Goal: Browse casually: Explore the website without a specific task or goal

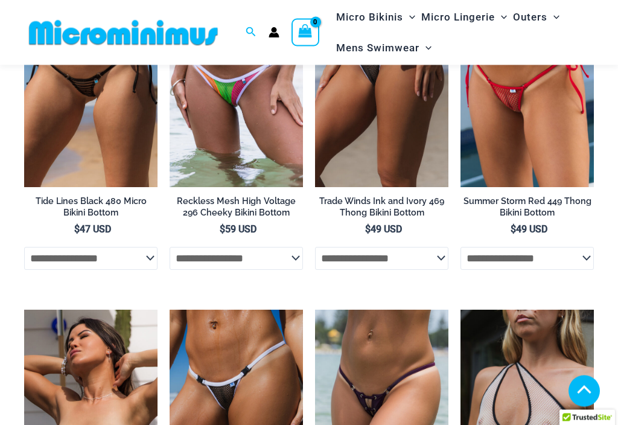
scroll to position [2985, 0]
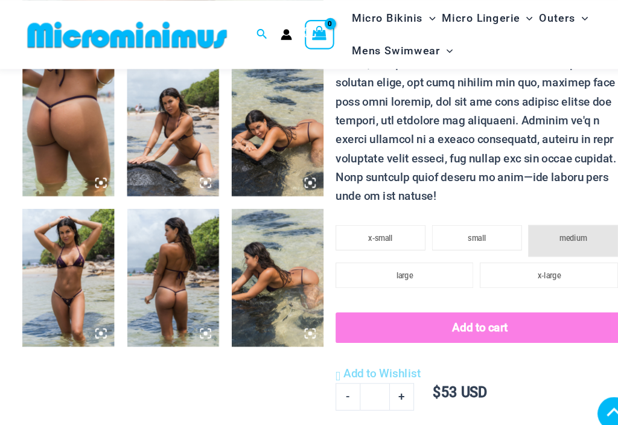
scroll to position [485, 0]
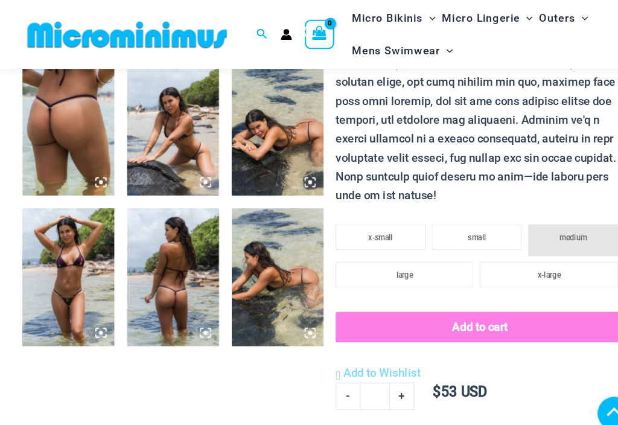
click at [71, 273] on img at bounding box center [67, 262] width 87 height 130
click at [52, 272] on img at bounding box center [67, 262] width 87 height 130
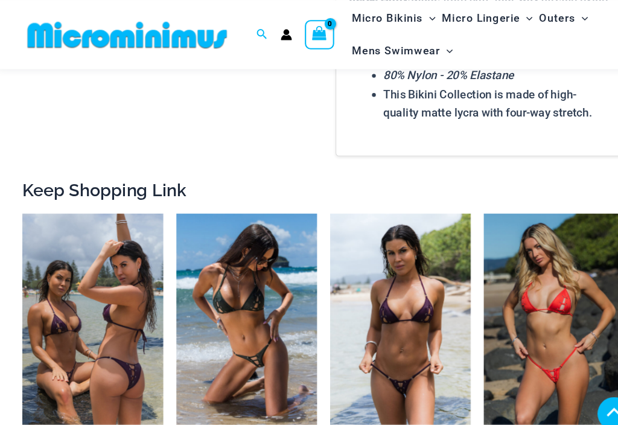
scroll to position [1187, 0]
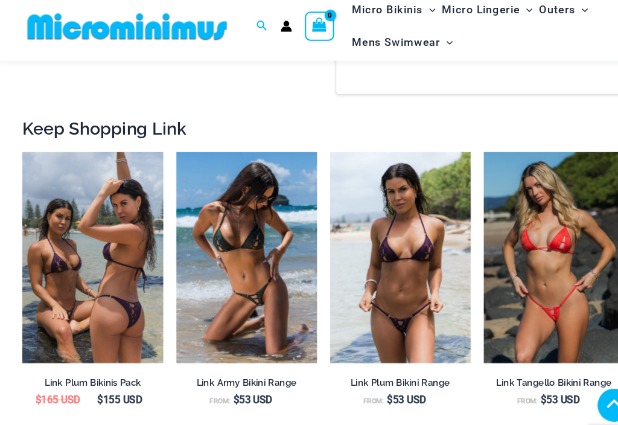
click at [24, 152] on img at bounding box center [24, 152] width 0 height 0
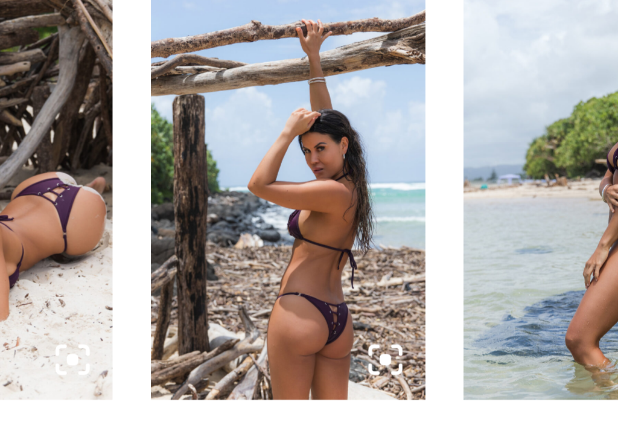
scroll to position [402, 0]
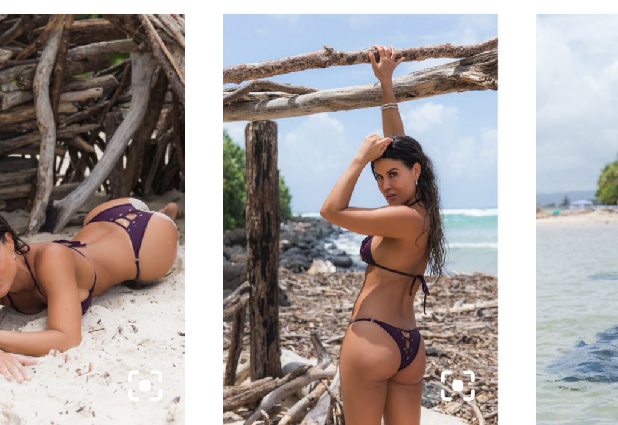
click at [24, 281] on img at bounding box center [67, 346] width 87 height 130
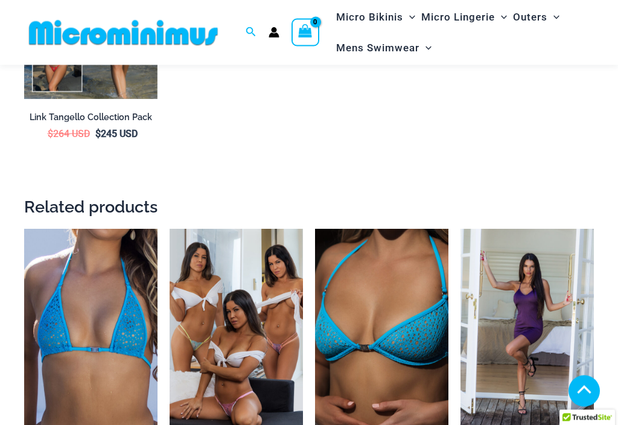
scroll to position [2550, 0]
click at [170, 229] on img at bounding box center [170, 229] width 0 height 0
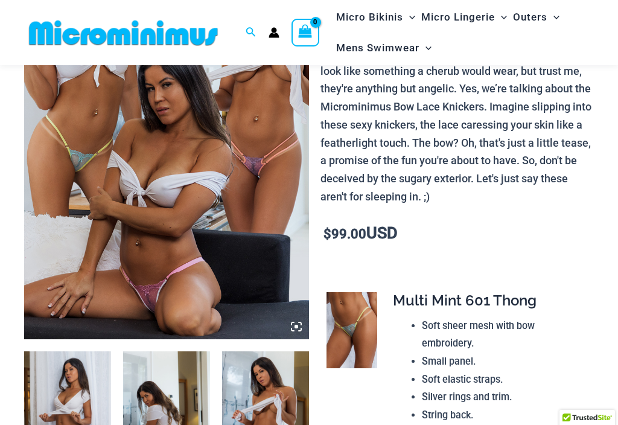
scroll to position [383, 0]
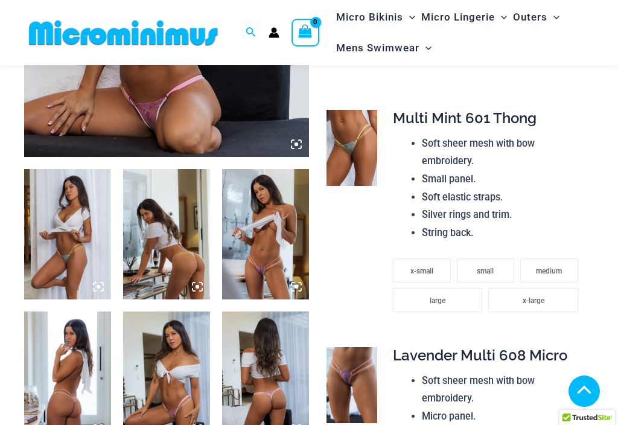
click at [66, 312] on img at bounding box center [67, 377] width 87 height 130
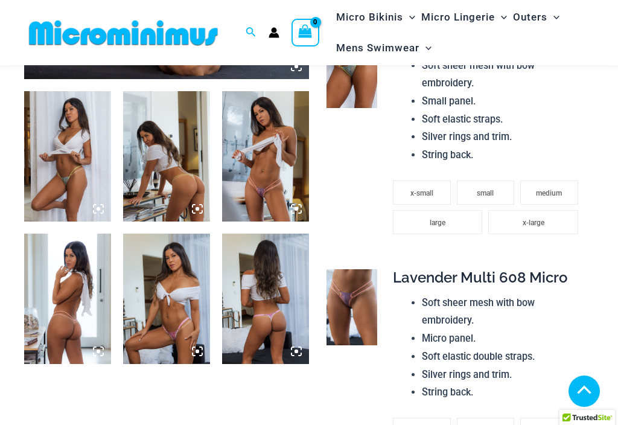
click at [60, 298] on img at bounding box center [67, 299] width 87 height 130
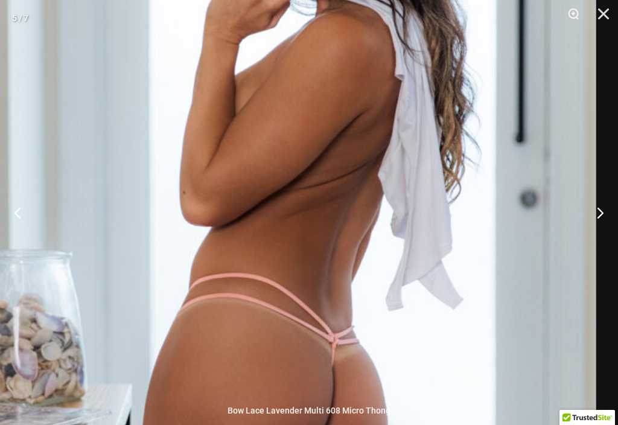
click at [594, 210] on button "Next" at bounding box center [595, 212] width 45 height 60
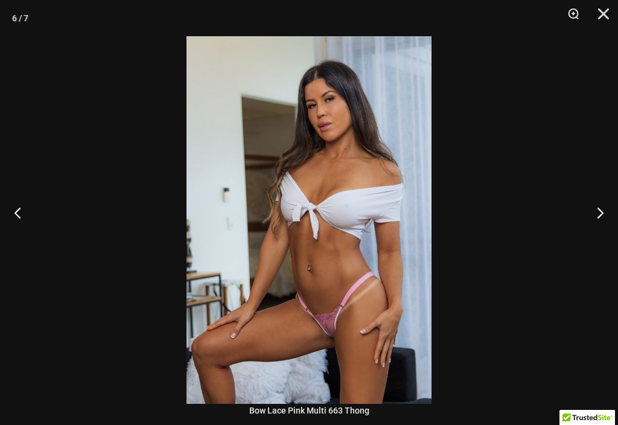
click at [600, 223] on button "Next" at bounding box center [595, 212] width 45 height 60
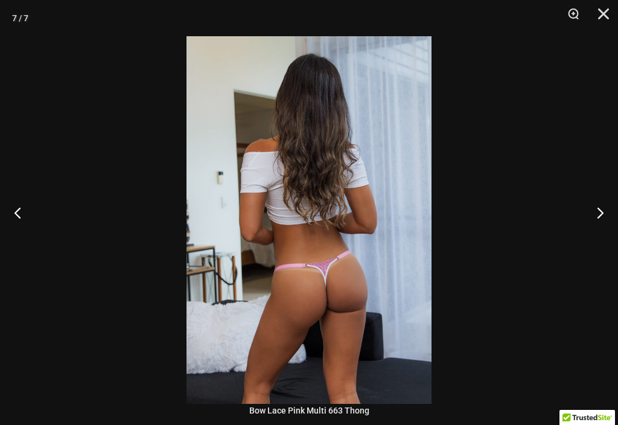
click at [600, 225] on button "Next" at bounding box center [595, 212] width 45 height 60
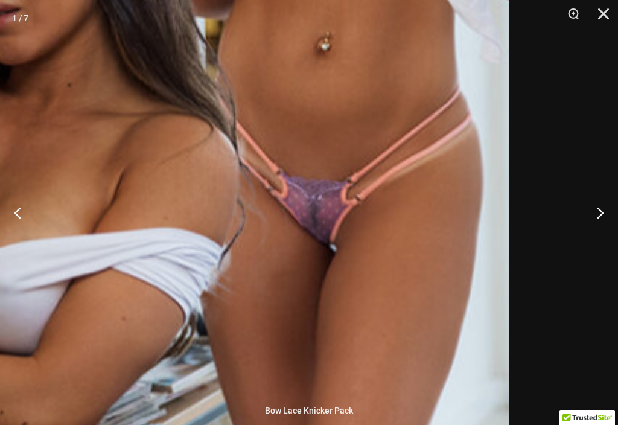
click at [403, 265] on img at bounding box center [12, 68] width 995 height 1491
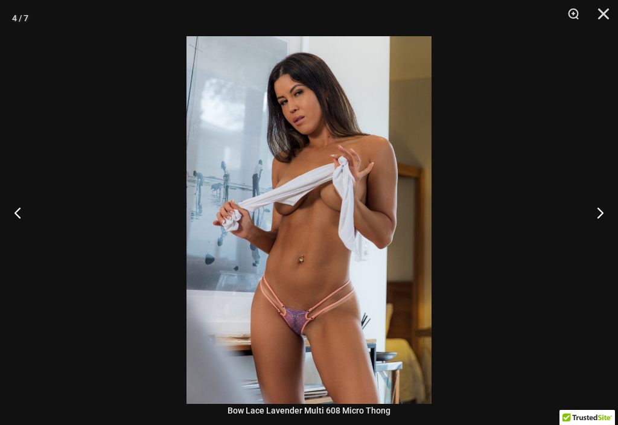
click at [600, 20] on button "Close" at bounding box center [600, 18] width 30 height 36
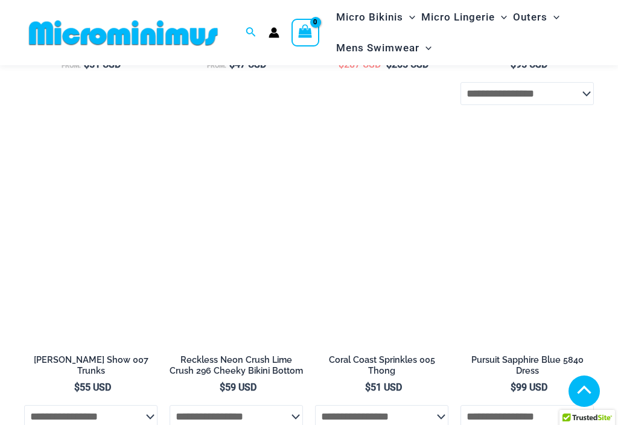
scroll to position [3024, 0]
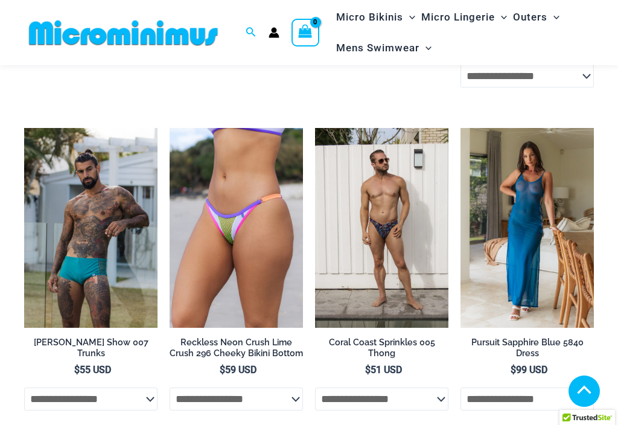
click at [461, 128] on img at bounding box center [461, 128] width 0 height 0
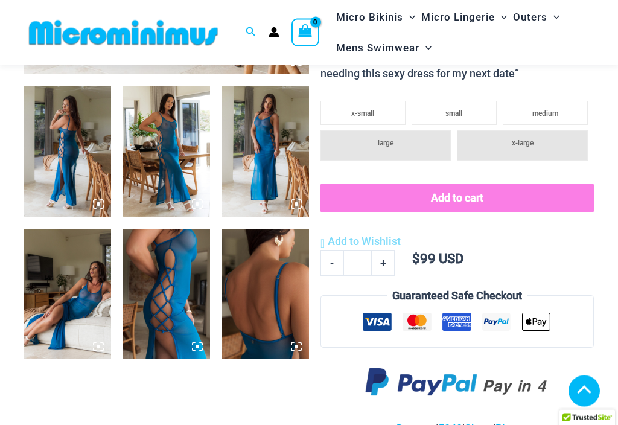
scroll to position [443, 0]
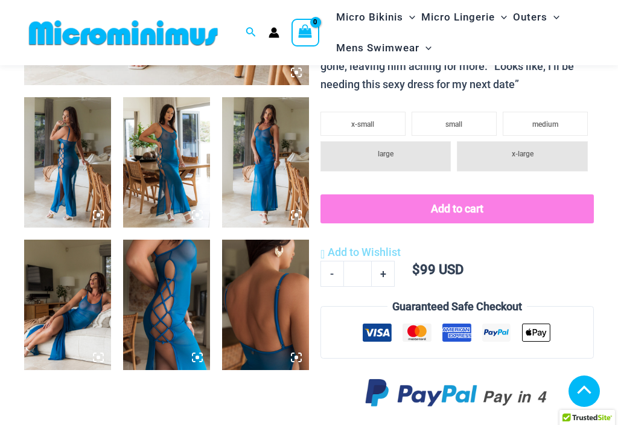
click at [177, 162] on img at bounding box center [166, 162] width 87 height 130
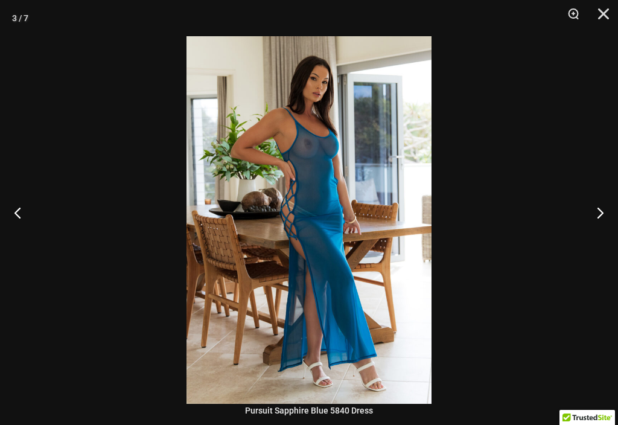
click at [22, 220] on button "Previous" at bounding box center [22, 212] width 45 height 60
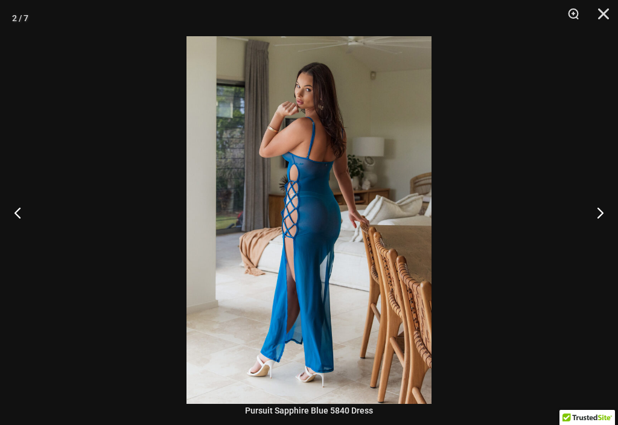
click at [19, 213] on button "Previous" at bounding box center [22, 212] width 45 height 60
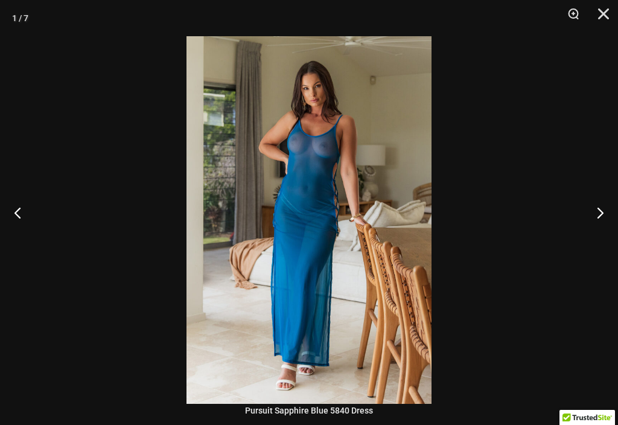
click at [10, 213] on button "Previous" at bounding box center [22, 212] width 45 height 60
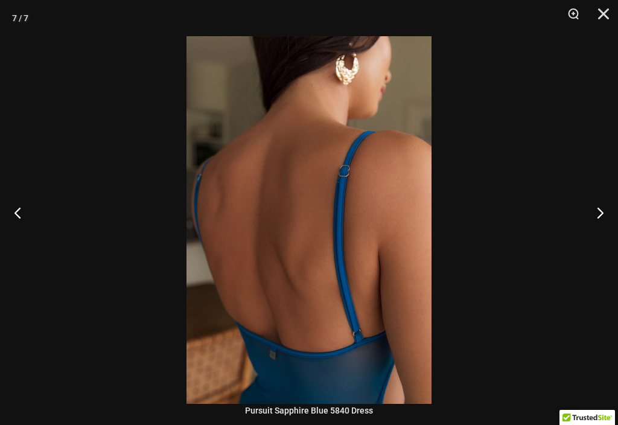
click at [17, 216] on button "Previous" at bounding box center [22, 212] width 45 height 60
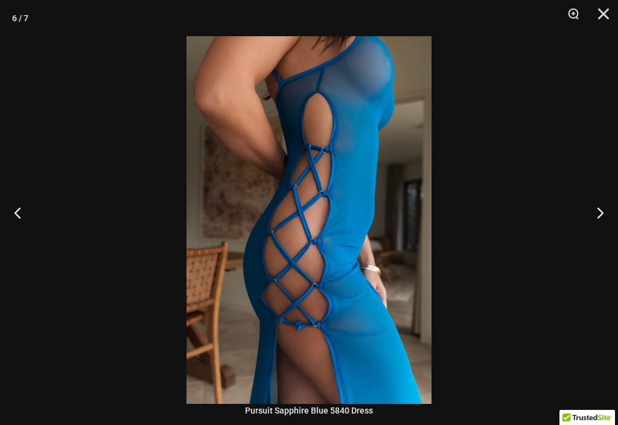
click at [19, 218] on button "Previous" at bounding box center [22, 212] width 45 height 60
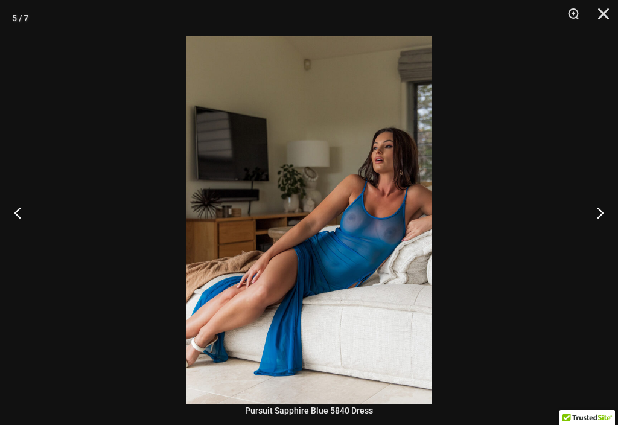
click at [17, 216] on button "Previous" at bounding box center [22, 212] width 45 height 60
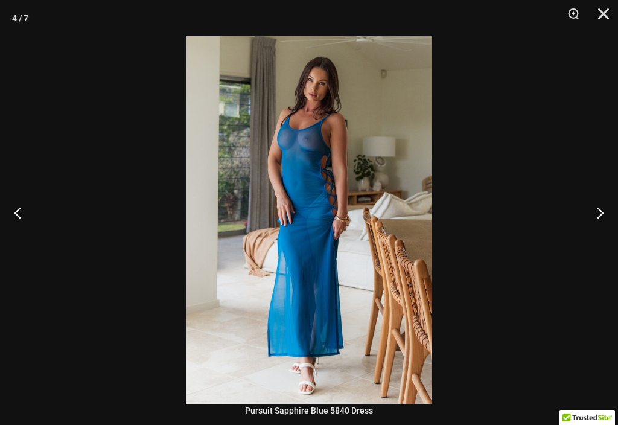
click at [598, 225] on button "Next" at bounding box center [595, 212] width 45 height 60
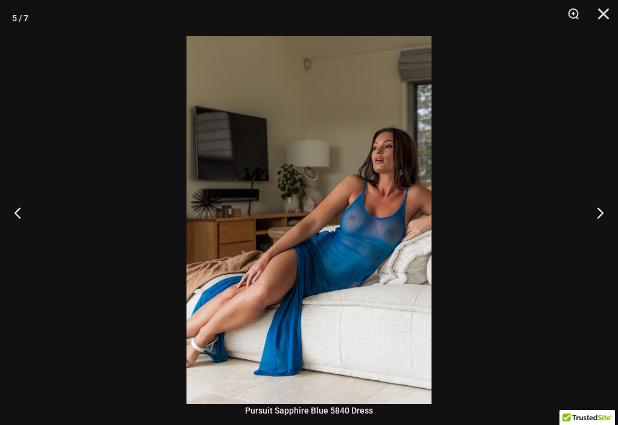
click at [601, 238] on button "Next" at bounding box center [595, 212] width 45 height 60
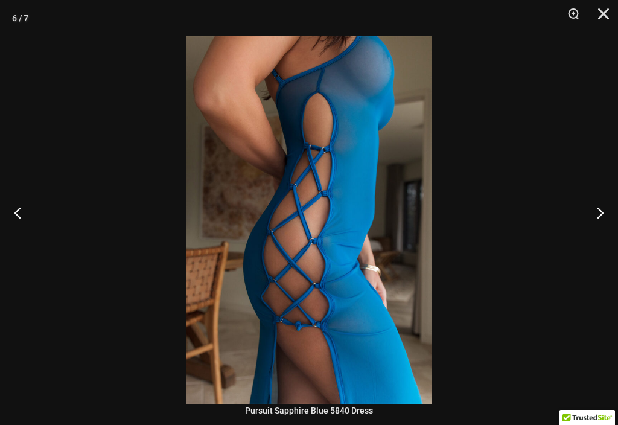
click at [610, 11] on button "Close" at bounding box center [600, 18] width 30 height 36
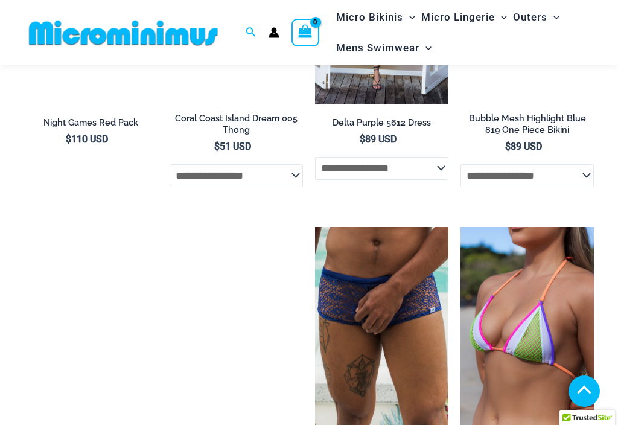
scroll to position [1292, 0]
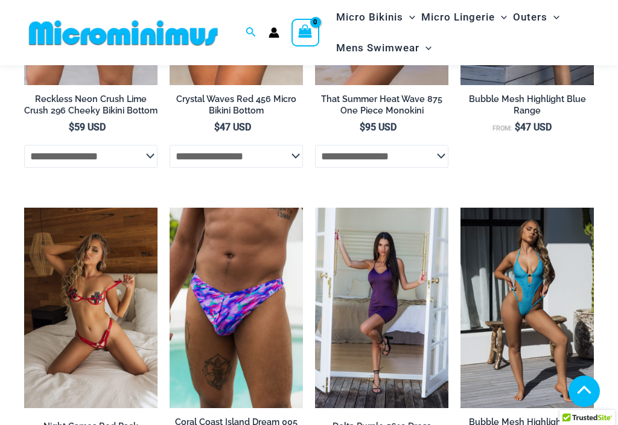
click at [461, 208] on img at bounding box center [461, 208] width 0 height 0
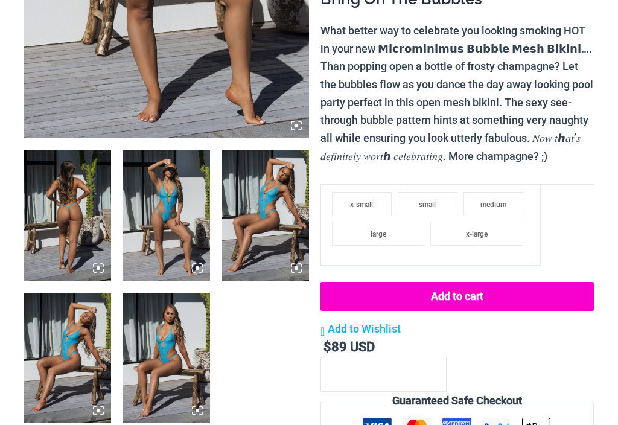
scroll to position [402, 0]
click at [53, 214] on img at bounding box center [67, 215] width 87 height 130
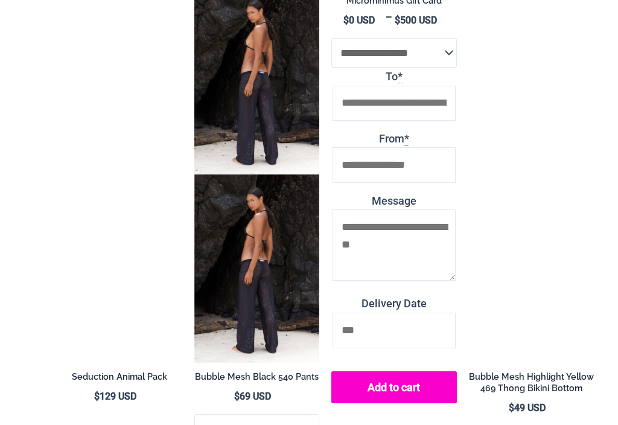
scroll to position [2749, 0]
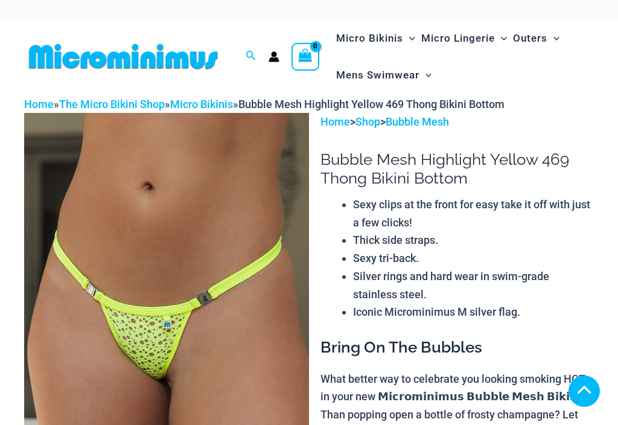
scroll to position [416, 0]
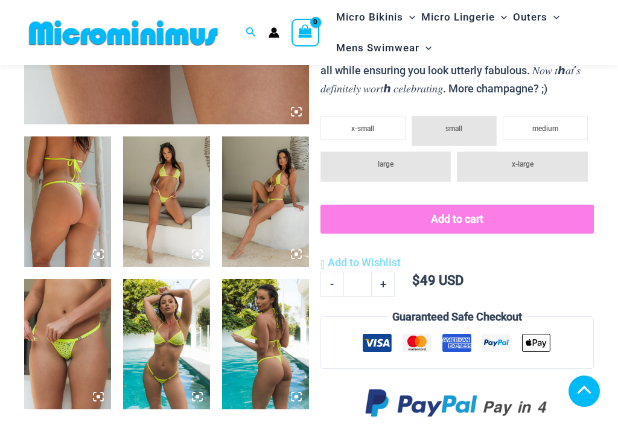
click at [57, 218] on img at bounding box center [67, 201] width 87 height 130
click at [57, 205] on img at bounding box center [67, 201] width 87 height 130
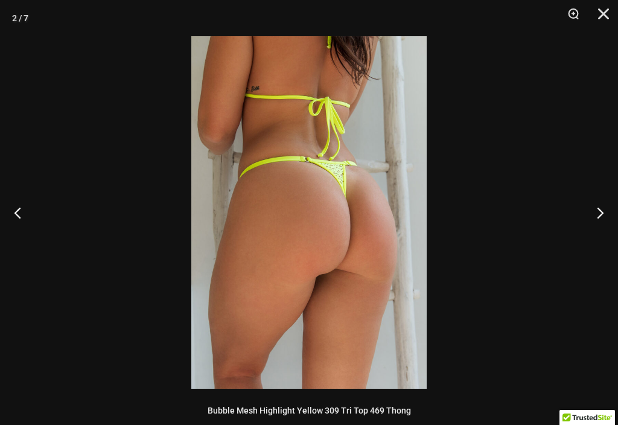
click at [21, 215] on button "Previous" at bounding box center [22, 212] width 45 height 60
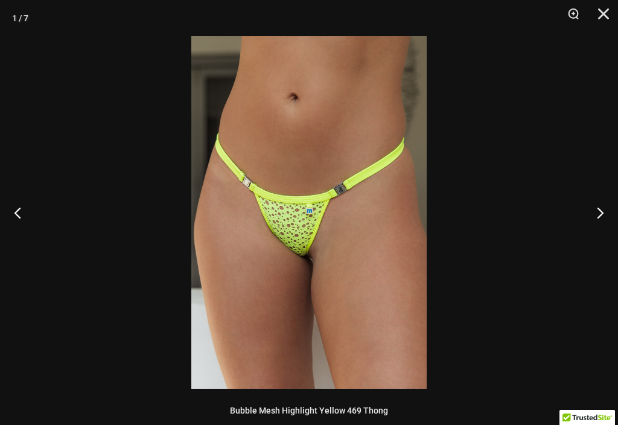
click at [14, 207] on button "Previous" at bounding box center [22, 212] width 45 height 60
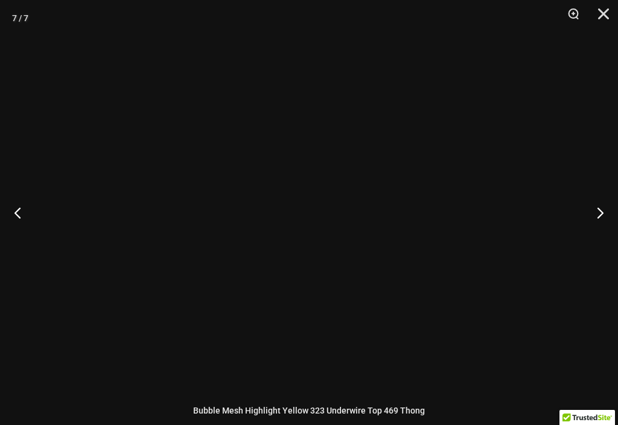
click at [22, 207] on button "Previous" at bounding box center [22, 212] width 45 height 60
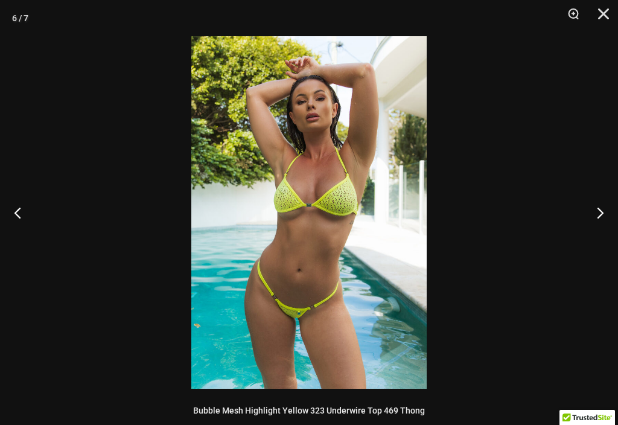
click at [22, 213] on button "Previous" at bounding box center [22, 212] width 45 height 60
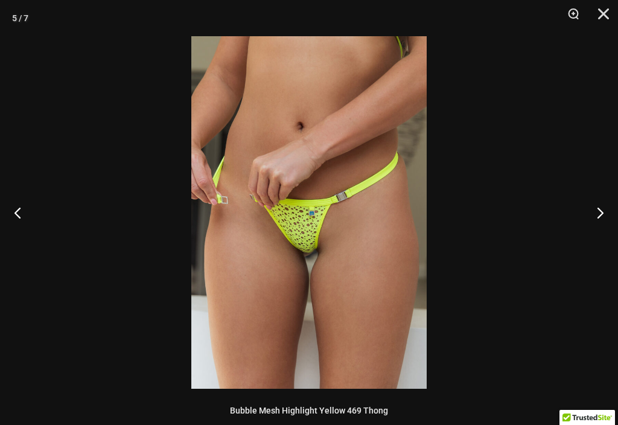
click at [19, 208] on button "Previous" at bounding box center [22, 212] width 45 height 60
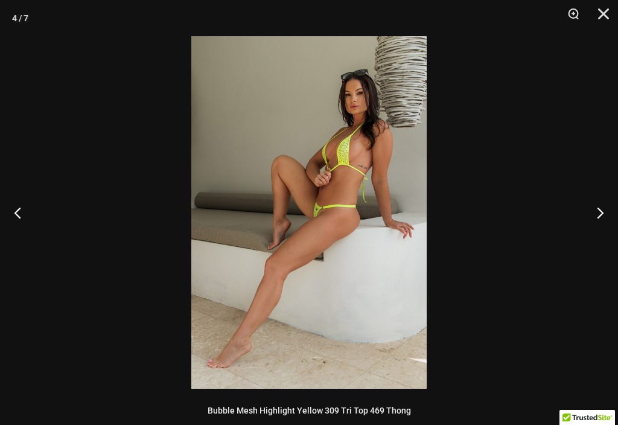
click at [20, 203] on button "Previous" at bounding box center [22, 212] width 45 height 60
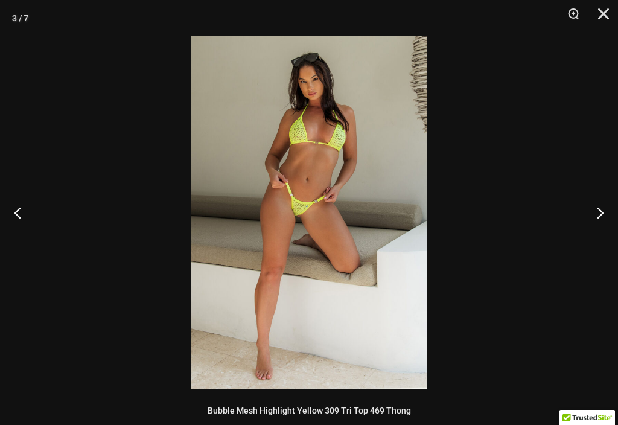
click at [20, 203] on button "Previous" at bounding box center [22, 212] width 45 height 60
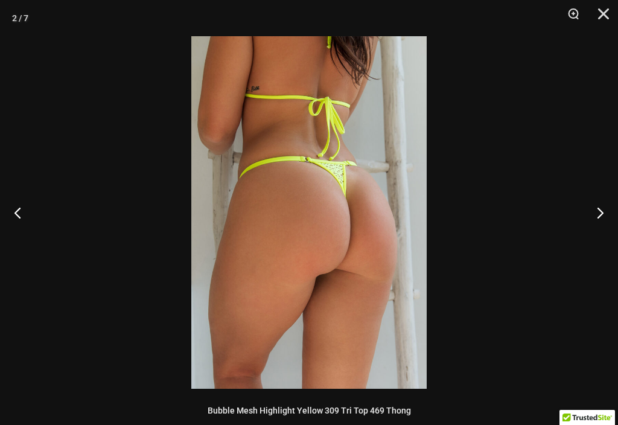
click at [604, 25] on button "Close" at bounding box center [600, 18] width 30 height 36
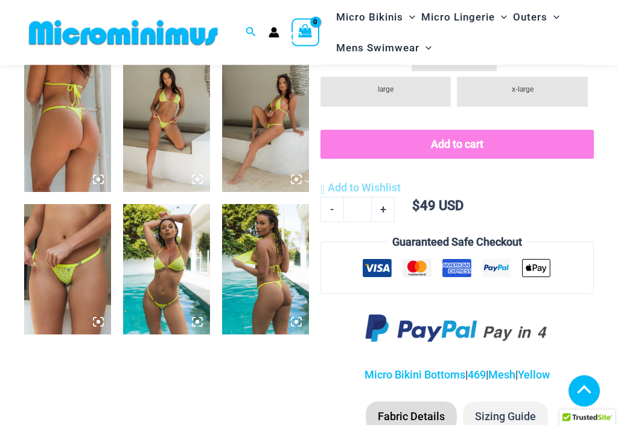
scroll to position [478, 0]
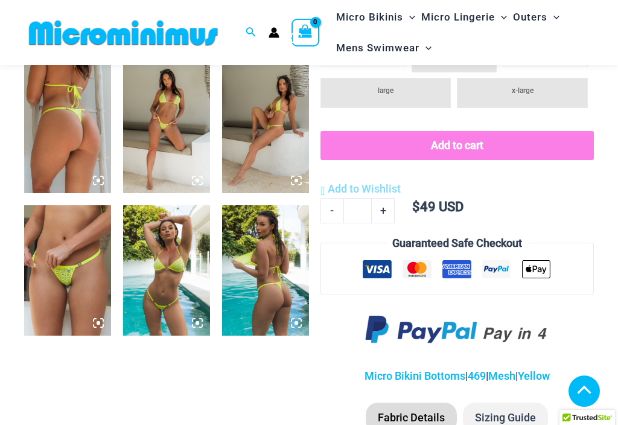
click at [264, 281] on img at bounding box center [265, 270] width 87 height 130
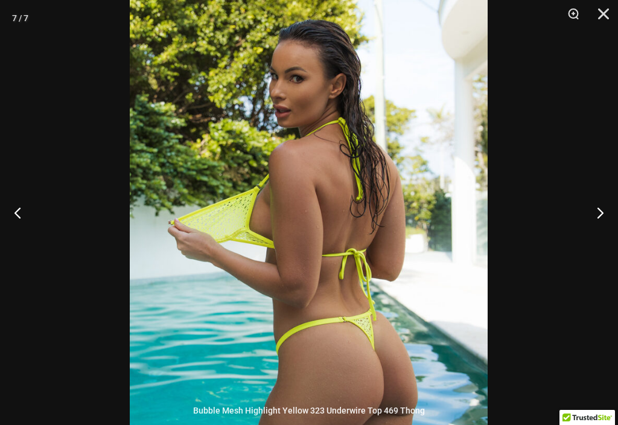
click at [613, 11] on button "Close" at bounding box center [600, 18] width 30 height 36
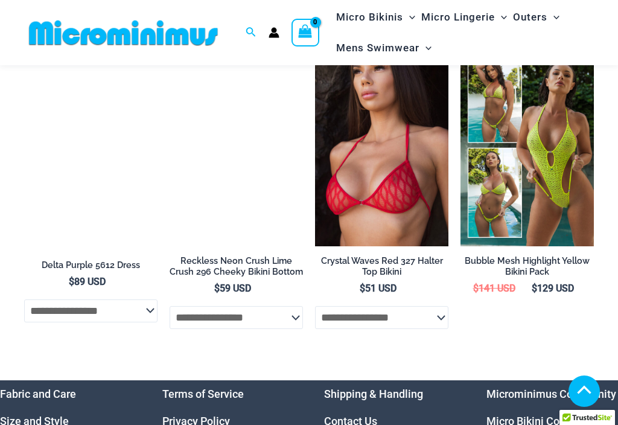
scroll to position [2915, 0]
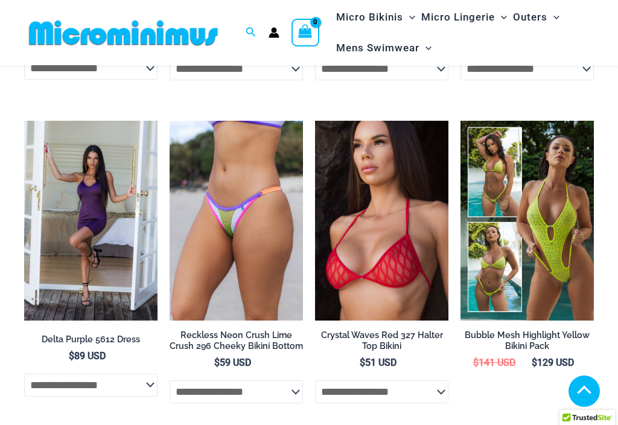
click at [461, 121] on img at bounding box center [461, 121] width 0 height 0
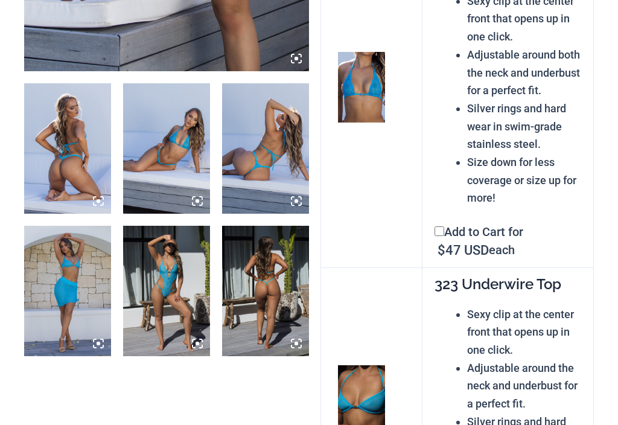
scroll to position [466, 0]
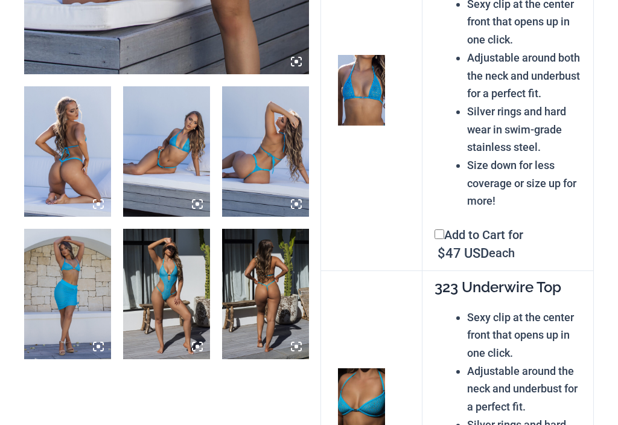
click at [46, 177] on img at bounding box center [67, 151] width 87 height 130
click at [270, 274] on img at bounding box center [265, 294] width 87 height 130
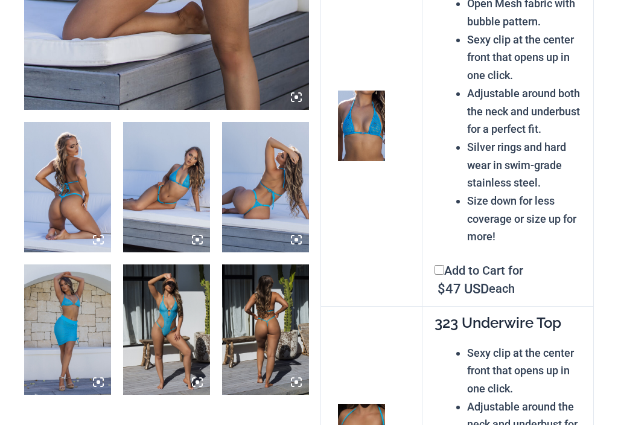
scroll to position [431, 0]
click at [269, 336] on img at bounding box center [265, 329] width 87 height 130
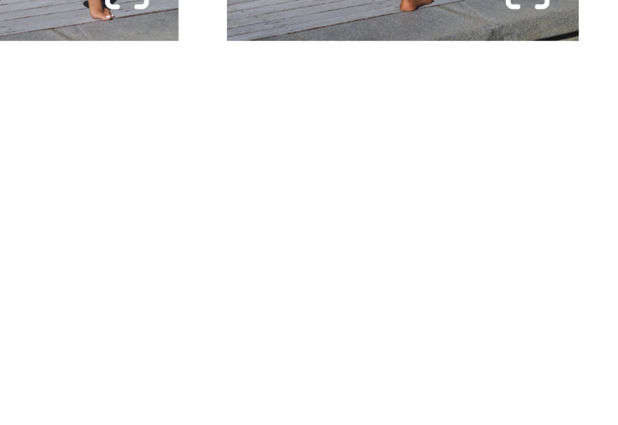
scroll to position [535, 0]
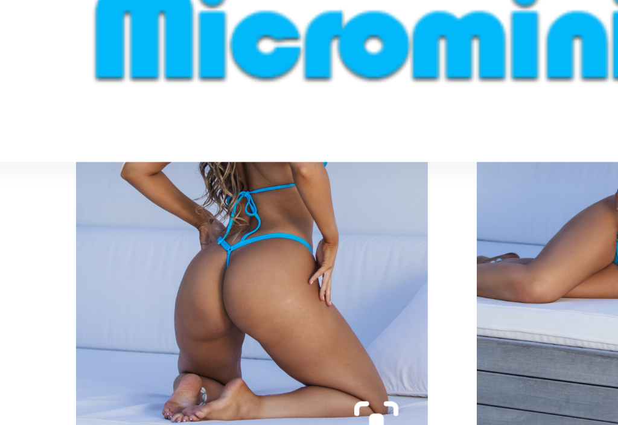
click at [33, 63] on img at bounding box center [67, 76] width 87 height 130
click at [27, 65] on img at bounding box center [67, 76] width 87 height 130
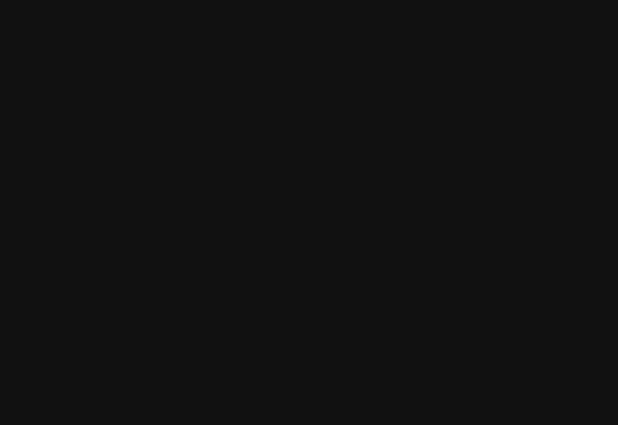
click at [16, 54] on div at bounding box center [309, 212] width 618 height 425
click at [24, 59] on div at bounding box center [309, 212] width 618 height 425
